Goal: Browse casually: Explore the website without a specific task or goal

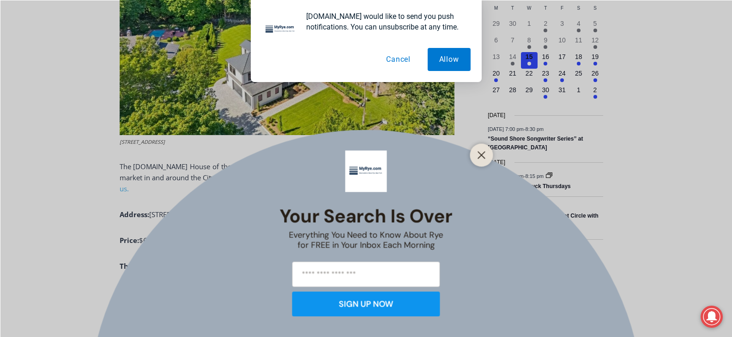
scroll to position [415, 0]
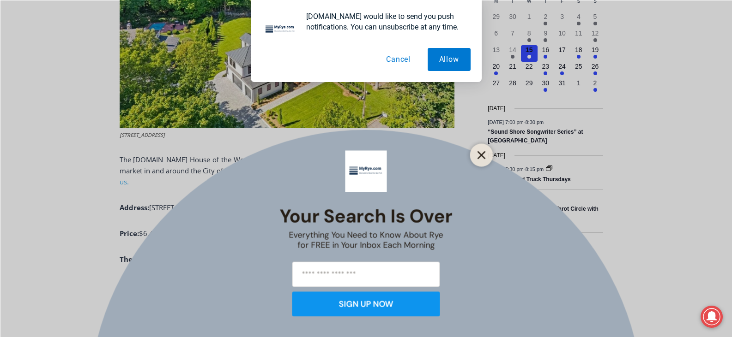
click at [481, 154] on line "Close" at bounding box center [481, 155] width 6 height 6
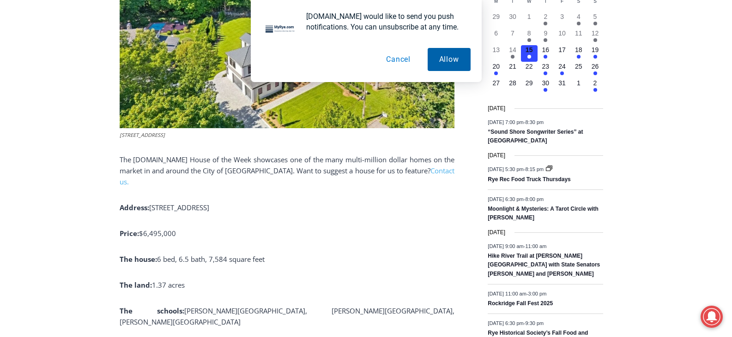
click at [440, 63] on button "Allow" at bounding box center [448, 59] width 43 height 23
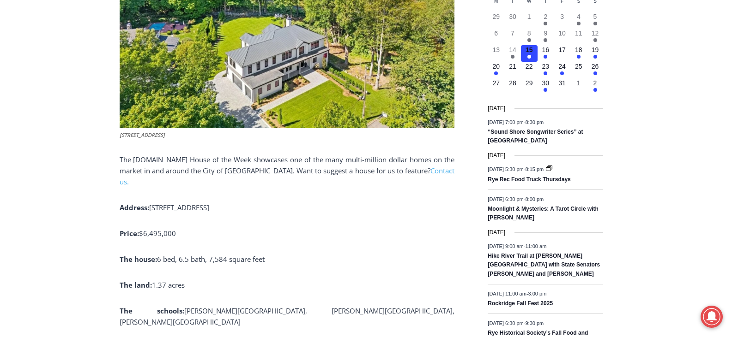
click at [394, 228] on p "Price: $6,495,000" at bounding box center [287, 233] width 335 height 11
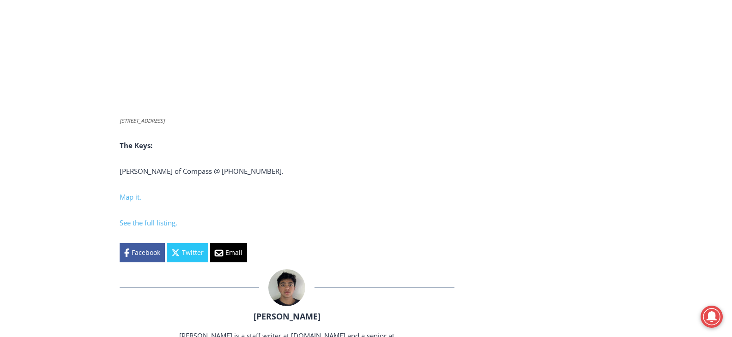
scroll to position [3832, 0]
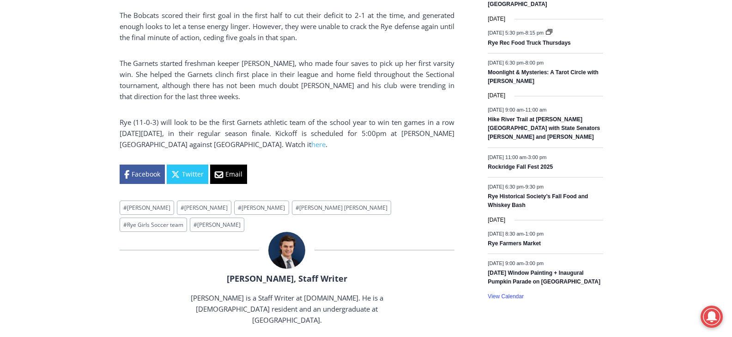
scroll to position [646, 0]
